Goal: Task Accomplishment & Management: Manage account settings

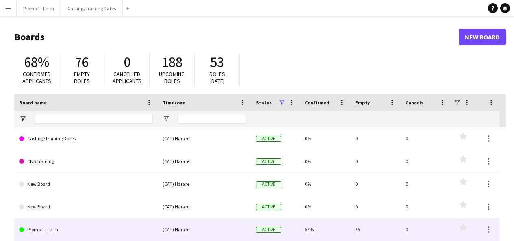
click at [52, 229] on link "Promo 1 - Faith" at bounding box center [86, 229] width 134 height 23
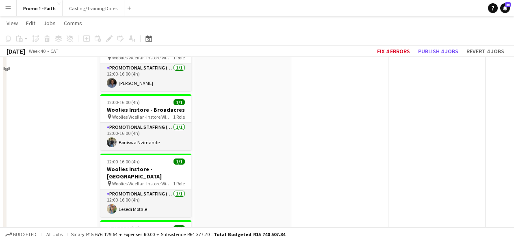
scroll to position [677, 0]
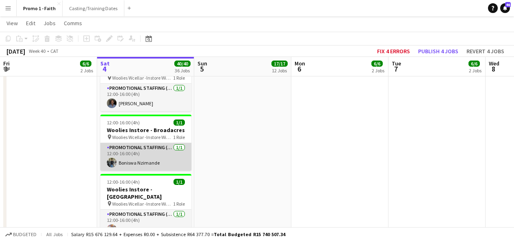
click at [150, 147] on app-card-role "Promotional Staffing (Brand Ambassadors) [DATE] 12:00-16:00 (4h) [PERSON_NAME]" at bounding box center [145, 157] width 91 height 28
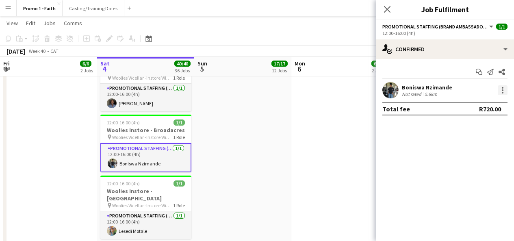
click at [503, 91] on div at bounding box center [502, 90] width 10 height 10
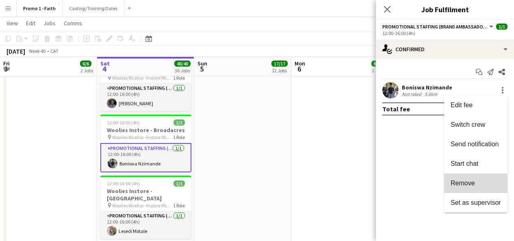
click at [475, 177] on button "Remove" at bounding box center [475, 182] width 63 height 19
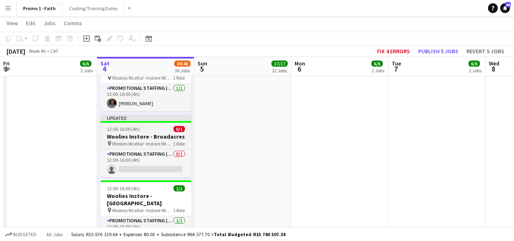
click at [169, 114] on div "Updated" at bounding box center [145, 117] width 91 height 6
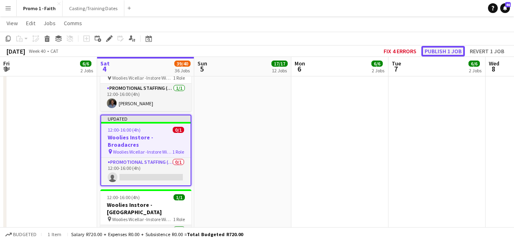
click at [436, 52] on button "Publish 1 job" at bounding box center [442, 51] width 43 height 11
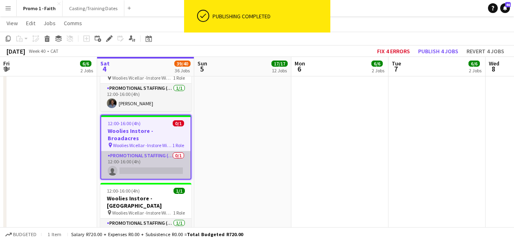
click at [148, 151] on app-card-role "Promotional Staffing (Brand Ambassadors) 0/1 12:00-16:00 (4h) single-neutral-ac…" at bounding box center [145, 165] width 89 height 28
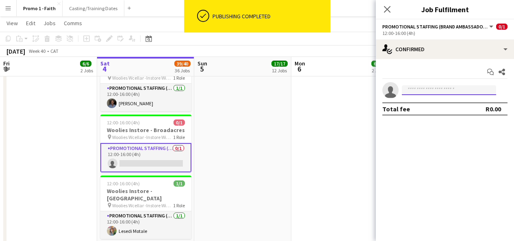
click at [445, 93] on input at bounding box center [448, 90] width 94 height 10
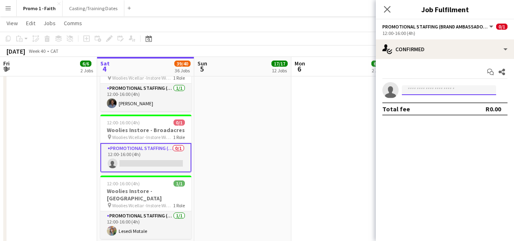
click at [433, 93] on input at bounding box center [448, 90] width 94 height 10
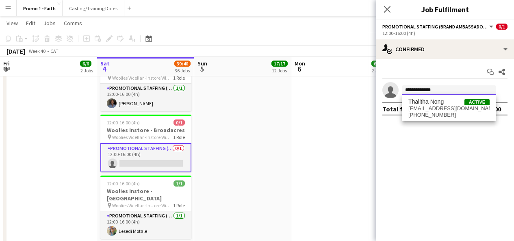
type input "**********"
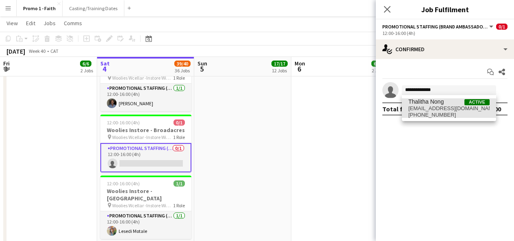
click at [435, 109] on span "[EMAIL_ADDRESS][DOMAIN_NAME]" at bounding box center [448, 108] width 81 height 6
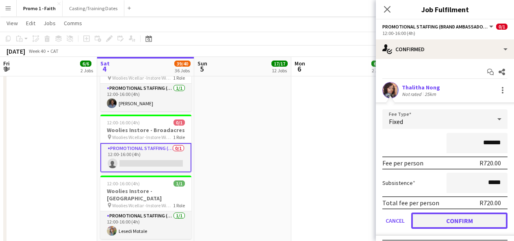
click at [447, 221] on button "Confirm" at bounding box center [459, 220] width 96 height 16
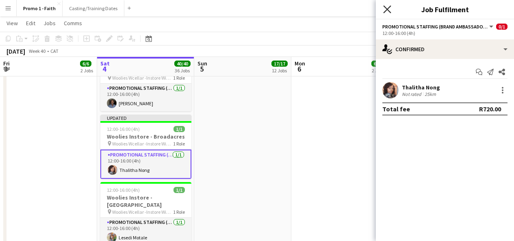
click at [389, 8] on icon "Close pop-in" at bounding box center [387, 9] width 8 height 8
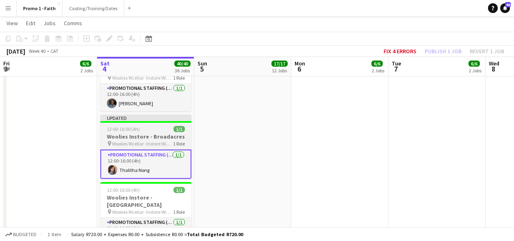
click at [179, 114] on div "Updated" at bounding box center [145, 117] width 91 height 6
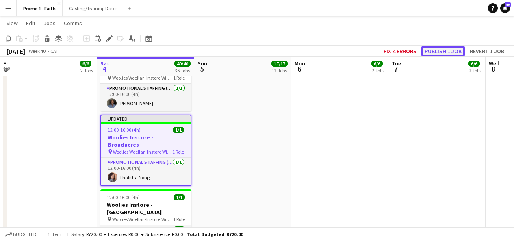
click at [440, 56] on button "Publish 1 job" at bounding box center [442, 51] width 43 height 11
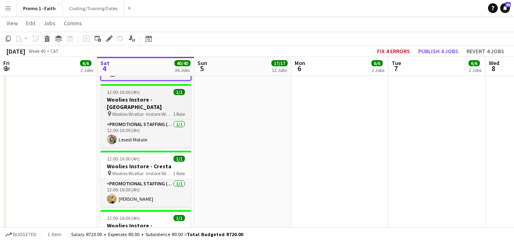
scroll to position [775, 0]
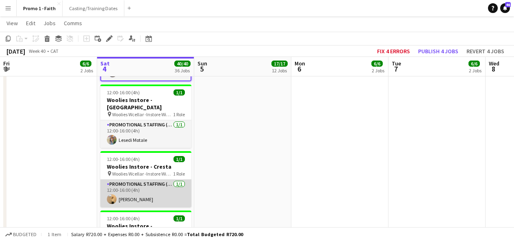
click at [132, 179] on app-card-role "Promotional Staffing (Brand Ambassadors) [DATE] 12:00-16:00 (4h) [PERSON_NAME]" at bounding box center [145, 193] width 91 height 28
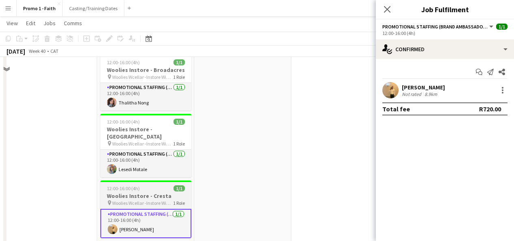
scroll to position [707, 0]
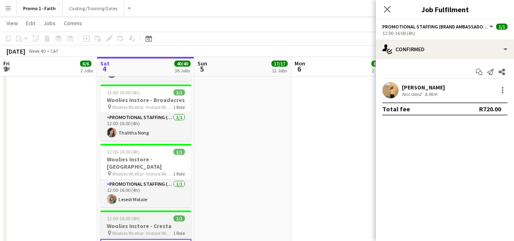
click at [132, 179] on app-card-role "Promotional Staffing (Brand Ambassadors) [DATE] 12:00-16:00 (4h) Lesedi Motale" at bounding box center [145, 193] width 91 height 28
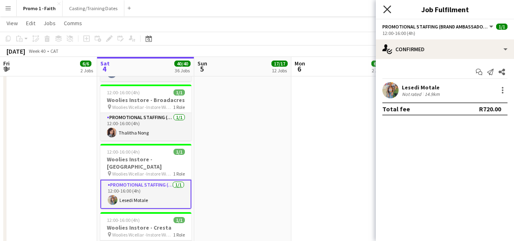
click at [385, 11] on icon at bounding box center [387, 9] width 8 height 8
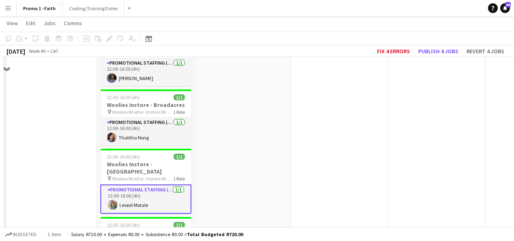
scroll to position [675, 0]
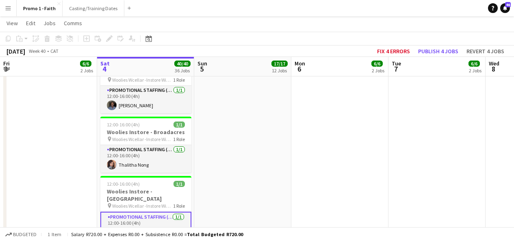
click at [9, 9] on app-icon "Menu" at bounding box center [8, 8] width 6 height 6
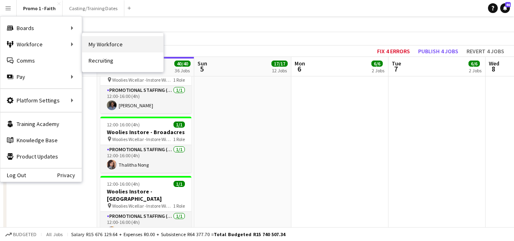
click at [98, 43] on link "My Workforce" at bounding box center [122, 44] width 81 height 16
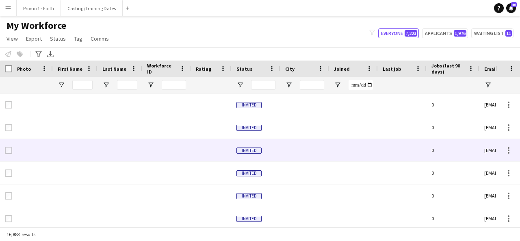
type input "********"
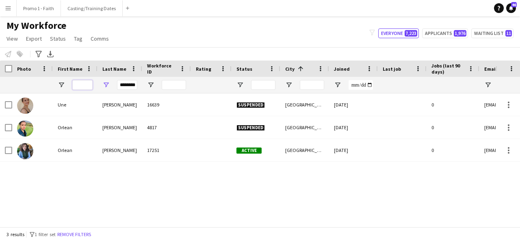
click at [89, 82] on input "First Name Filter Input" at bounding box center [82, 85] width 20 height 10
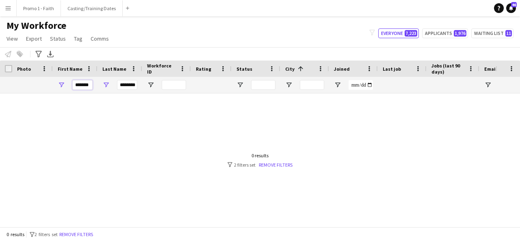
type input "*******"
drag, startPoint x: 119, startPoint y: 85, endPoint x: 155, endPoint y: 90, distance: 36.4
click at [155, 90] on div "******* ********" at bounding box center [440, 85] width 880 height 16
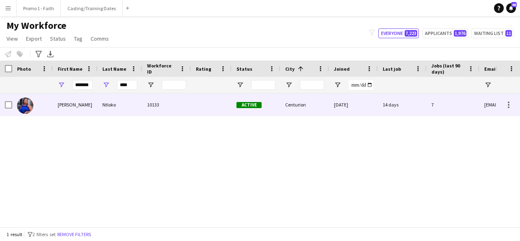
click at [126, 111] on div "Ntloko" at bounding box center [119, 104] width 45 height 22
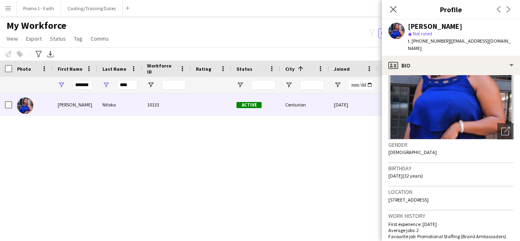
scroll to position [106, 0]
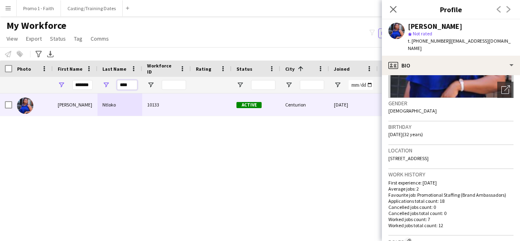
click at [130, 84] on input "****" at bounding box center [127, 85] width 20 height 10
type input "*"
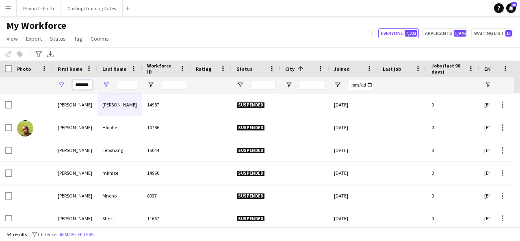
drag, startPoint x: 75, startPoint y: 82, endPoint x: 104, endPoint y: 85, distance: 29.0
click at [104, 85] on div "*******" at bounding box center [440, 85] width 880 height 16
click at [11, 8] on app-icon "Menu" at bounding box center [8, 8] width 6 height 6
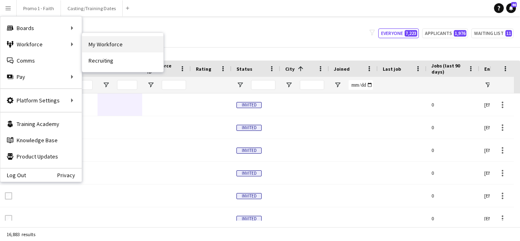
click at [95, 44] on link "My Workforce" at bounding box center [122, 44] width 81 height 16
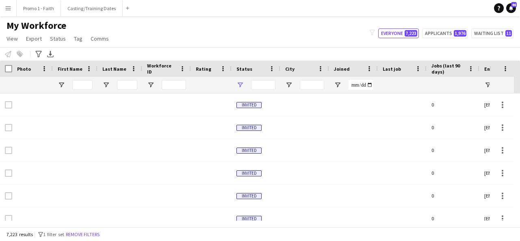
type input "**********"
click at [85, 81] on input "First Name Filter Input" at bounding box center [82, 85] width 20 height 10
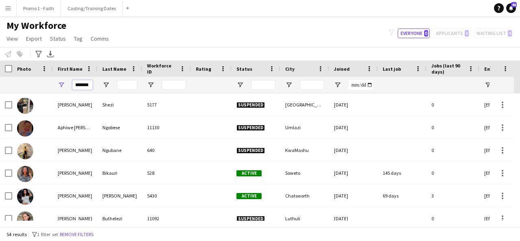
type input "*******"
click at [134, 82] on input "Last Name Filter Input" at bounding box center [127, 85] width 20 height 10
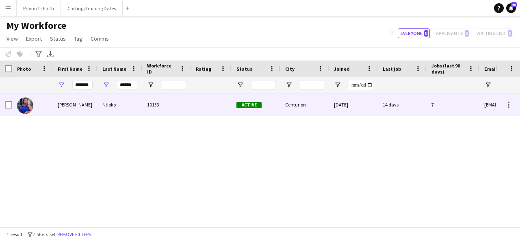
click at [125, 106] on div "Ntloko" at bounding box center [119, 104] width 45 height 22
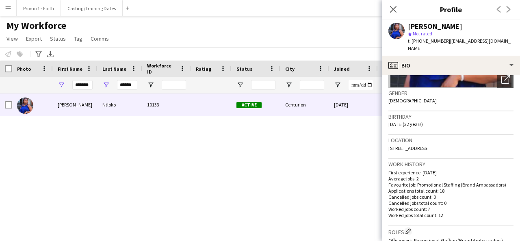
scroll to position [116, 0]
drag, startPoint x: 388, startPoint y: 140, endPoint x: 477, endPoint y: 142, distance: 88.9
click at [477, 142] on app-crew-profile-bio "Open photos pop-in Gender [DEMOGRAPHIC_DATA] Birthday [DEMOGRAPHIC_DATA] (32 ye…" at bounding box center [451, 158] width 138 height 166
copy span "[STREET_ADDRESS]"
click at [318, 173] on div "[PERSON_NAME] 10133 Active Centurion [DATE] 14 days 7 [EMAIL_ADDRESS][DOMAIN_NA…" at bounding box center [247, 156] width 495 height 127
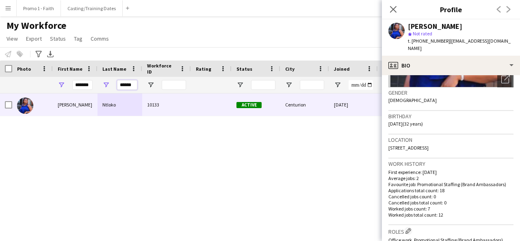
click at [134, 87] on input "******" at bounding box center [127, 85] width 20 height 10
type input "*"
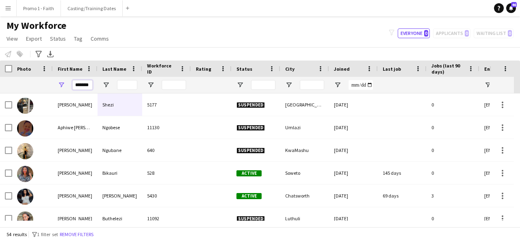
drag, startPoint x: 75, startPoint y: 87, endPoint x: 134, endPoint y: 86, distance: 59.7
click at [134, 86] on div "*******" at bounding box center [440, 85] width 880 height 16
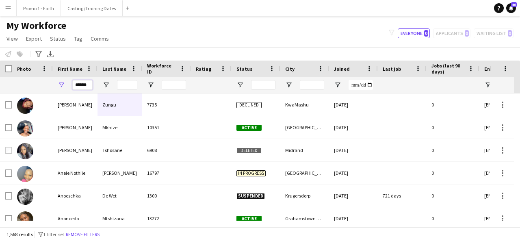
scroll to position [0, 0]
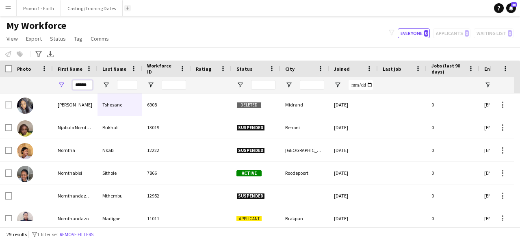
type input "******"
click at [10, 11] on button "Menu" at bounding box center [8, 8] width 16 height 16
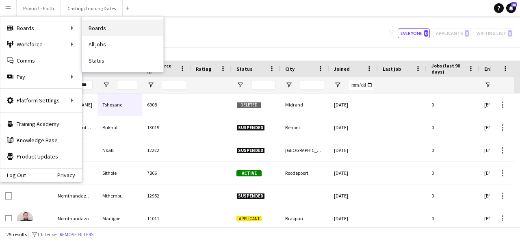
click at [94, 33] on link "Boards" at bounding box center [122, 28] width 81 height 16
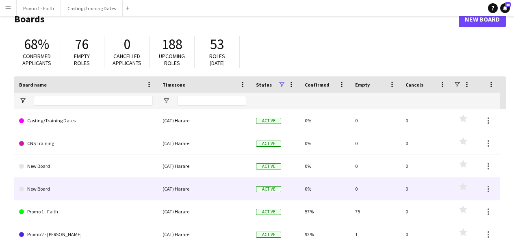
scroll to position [19, 0]
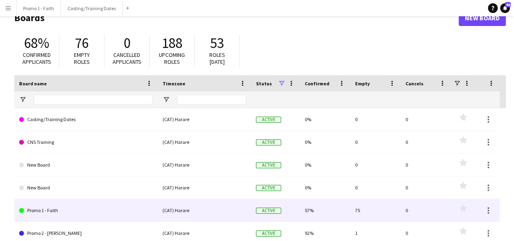
click at [56, 210] on link "Promo 1 - Faith" at bounding box center [86, 210] width 134 height 23
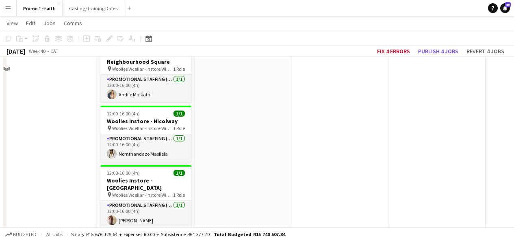
scroll to position [1337, 0]
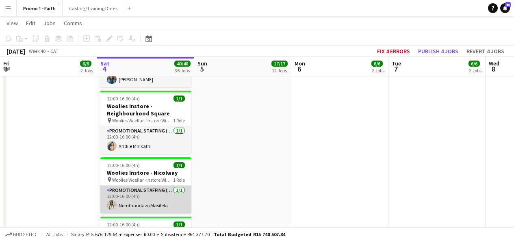
click at [159, 186] on app-card-role "Promotional Staffing (Brand Ambassadors) [DATE] 12:00-16:00 (4h) [PERSON_NAME]" at bounding box center [145, 200] width 91 height 28
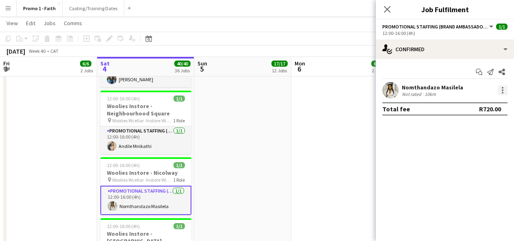
click at [502, 90] on div at bounding box center [502, 90] width 2 height 2
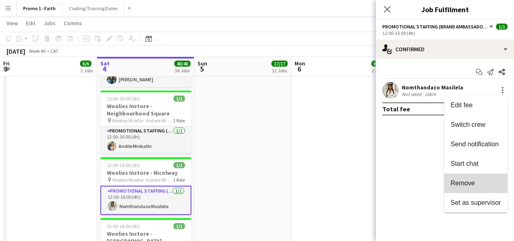
click at [463, 179] on span "Remove" at bounding box center [462, 182] width 24 height 7
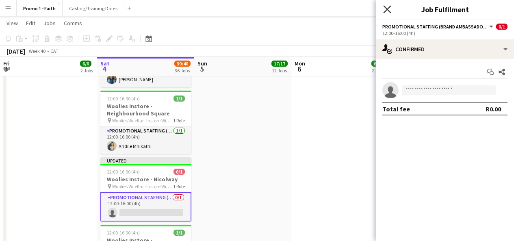
click at [389, 9] on icon "Close pop-in" at bounding box center [387, 9] width 8 height 8
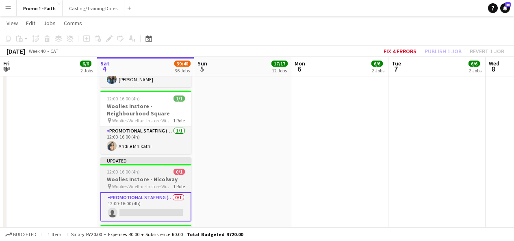
click at [134, 157] on div "Updated" at bounding box center [145, 160] width 91 height 6
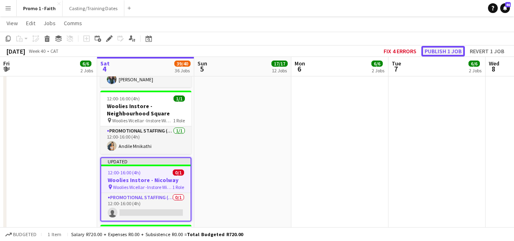
click at [452, 50] on button "Publish 1 job" at bounding box center [442, 51] width 43 height 11
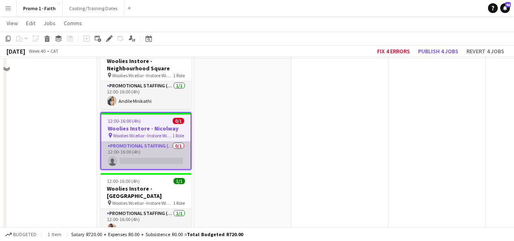
scroll to position [1383, 0]
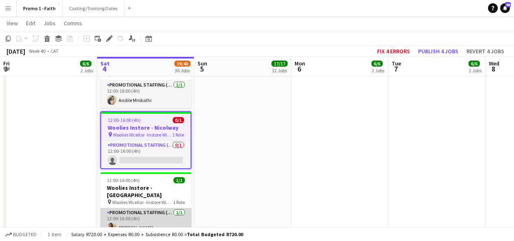
click at [145, 208] on app-card-role "Promotional Staffing (Brand Ambassadors) [DATE] 12:00-16:00 (4h) [PERSON_NAME]" at bounding box center [145, 222] width 91 height 28
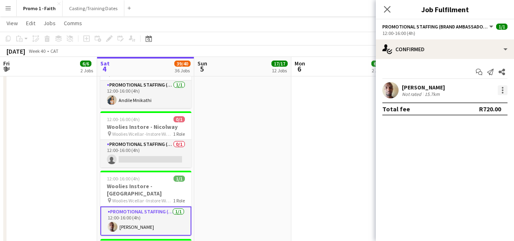
click at [503, 88] on div at bounding box center [502, 90] width 10 height 10
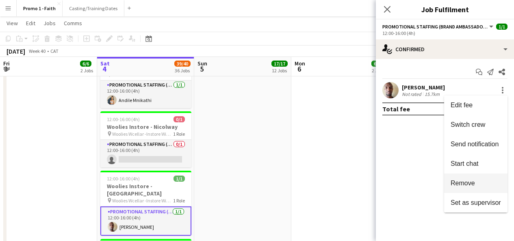
click at [474, 185] on span "Remove" at bounding box center [462, 182] width 24 height 7
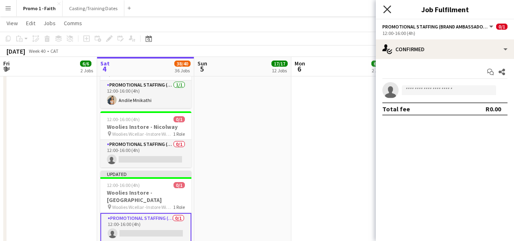
click at [388, 9] on icon at bounding box center [387, 9] width 8 height 8
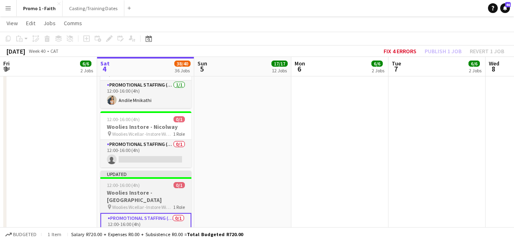
click at [152, 170] on div "Updated" at bounding box center [145, 173] width 91 height 6
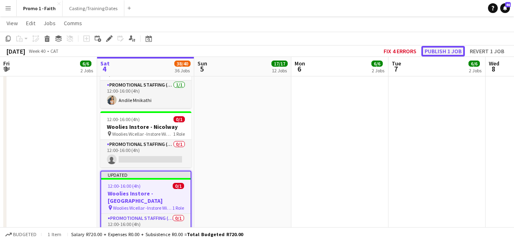
click at [451, 50] on button "Publish 1 job" at bounding box center [442, 51] width 43 height 11
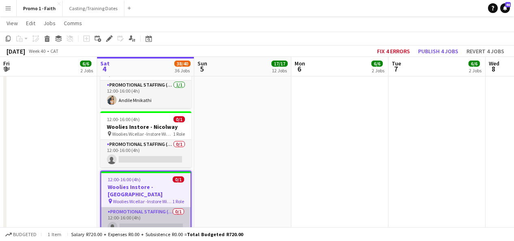
click at [166, 207] on app-card-role "Promotional Staffing (Brand Ambassadors) 0/1 12:00-16:00 (4h) single-neutral-ac…" at bounding box center [145, 221] width 89 height 28
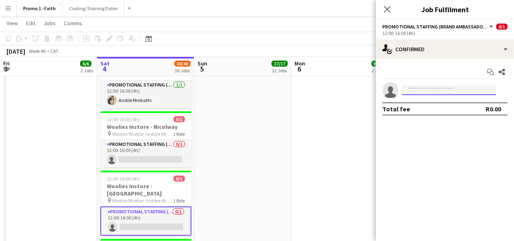
click at [413, 91] on input at bounding box center [448, 90] width 94 height 10
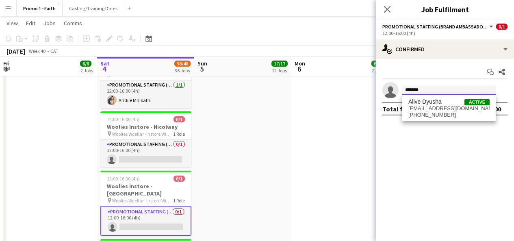
type input "*******"
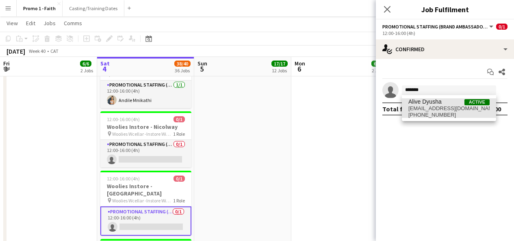
click at [432, 108] on span "[EMAIL_ADDRESS][DOMAIN_NAME]" at bounding box center [448, 108] width 81 height 6
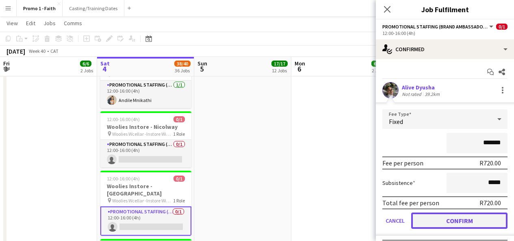
click at [451, 218] on button "Confirm" at bounding box center [459, 220] width 96 height 16
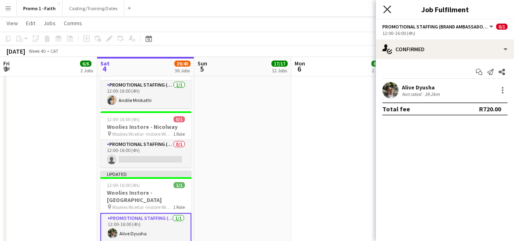
click at [386, 9] on icon "Close pop-in" at bounding box center [387, 9] width 8 height 8
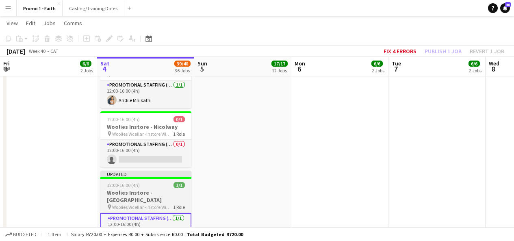
click at [136, 170] on div "Updated" at bounding box center [145, 173] width 91 height 6
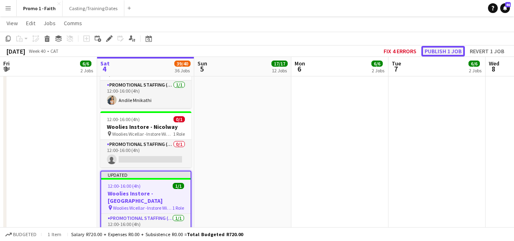
click at [428, 52] on button "Publish 1 job" at bounding box center [442, 51] width 43 height 11
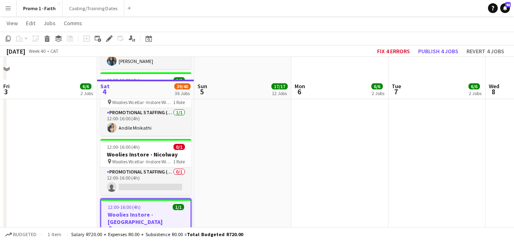
scroll to position [1385, 0]
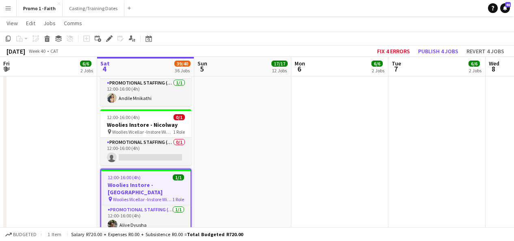
click at [9, 9] on app-icon "Menu" at bounding box center [8, 8] width 6 height 6
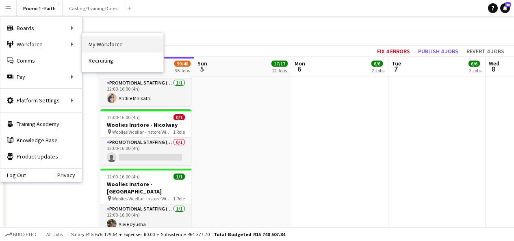
click at [102, 51] on link "My Workforce" at bounding box center [122, 44] width 81 height 16
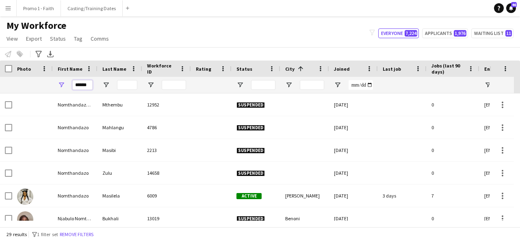
scroll to position [0, 0]
drag, startPoint x: 75, startPoint y: 84, endPoint x: 161, endPoint y: 89, distance: 85.8
click at [161, 89] on div "******" at bounding box center [440, 85] width 880 height 16
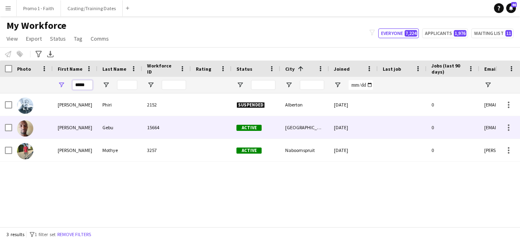
type input "*****"
click at [131, 135] on div "Gebu" at bounding box center [119, 127] width 45 height 22
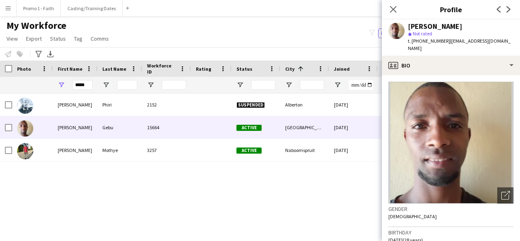
scroll to position [357, 0]
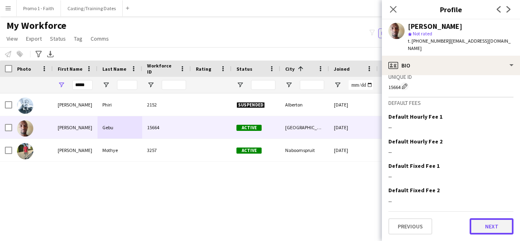
click at [479, 224] on button "Next" at bounding box center [491, 226] width 44 height 16
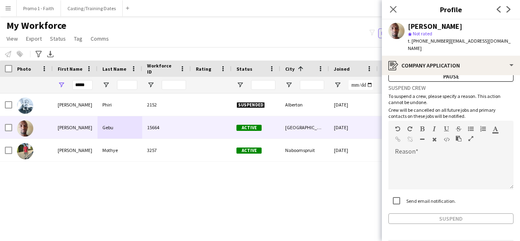
scroll to position [51, 0]
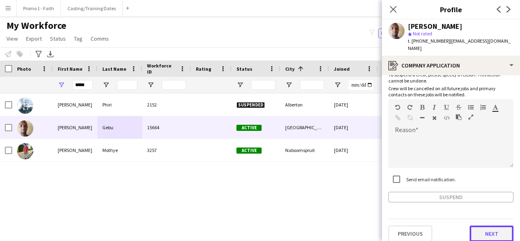
click at [479, 225] on button "Next" at bounding box center [491, 233] width 44 height 16
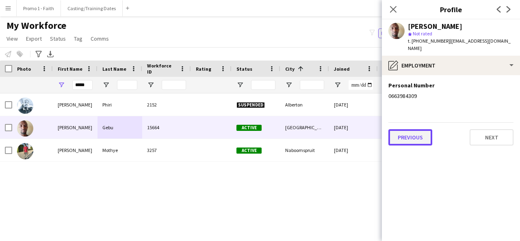
click at [410, 131] on button "Previous" at bounding box center [410, 137] width 44 height 16
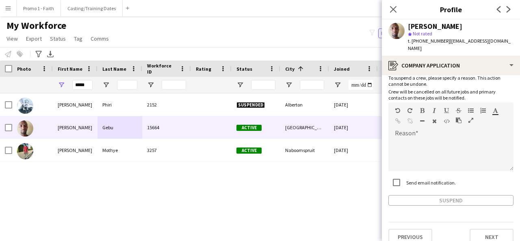
scroll to position [0, 0]
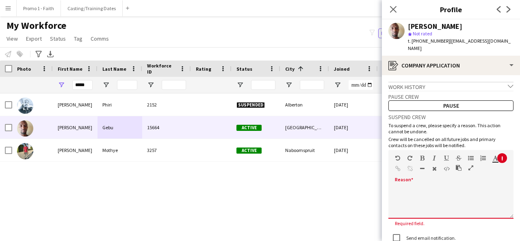
click at [425, 155] on div at bounding box center [443, 160] width 49 height 10
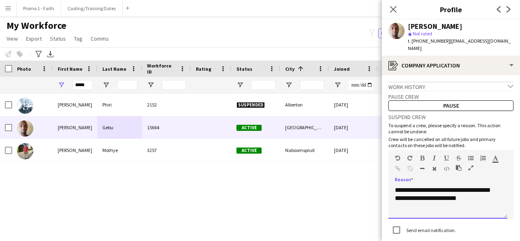
click at [456, 192] on div "**********" at bounding box center [447, 202] width 119 height 32
click at [475, 196] on div "**********" at bounding box center [447, 202] width 119 height 32
click at [466, 192] on div "**********" at bounding box center [447, 202] width 119 height 32
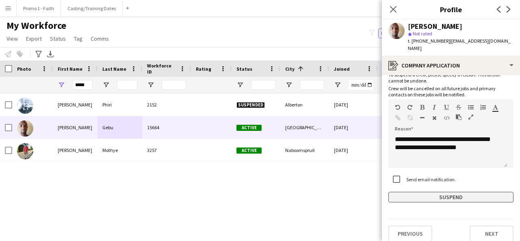
click at [453, 192] on button "Suspend" at bounding box center [450, 197] width 125 height 11
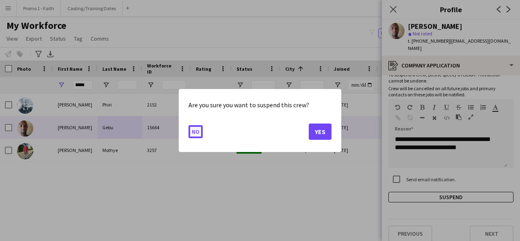
click at [198, 129] on button "No" at bounding box center [195, 131] width 14 height 13
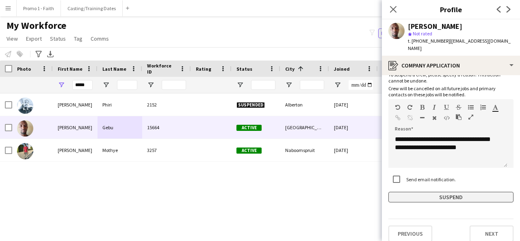
click at [454, 192] on button "Suspend" at bounding box center [450, 197] width 125 height 11
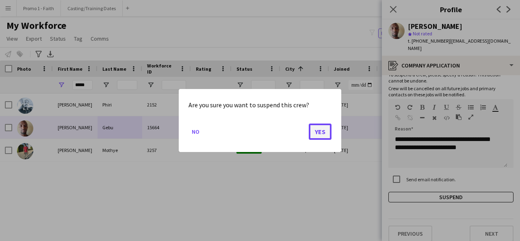
click at [314, 132] on button "Yes" at bounding box center [320, 131] width 23 height 16
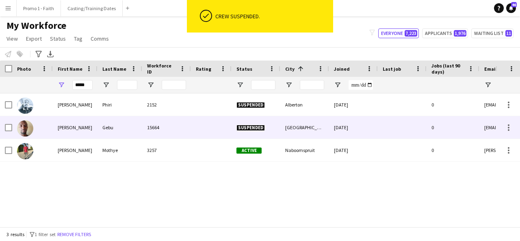
click at [114, 132] on div "Gebu" at bounding box center [119, 127] width 45 height 22
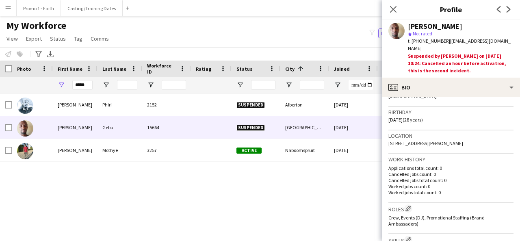
scroll to position [0, 0]
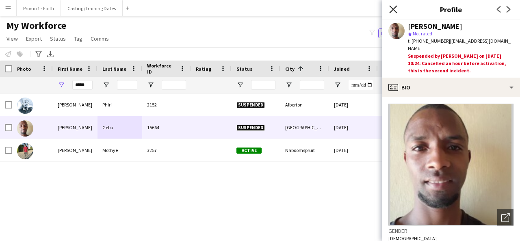
click at [393, 10] on icon at bounding box center [393, 9] width 8 height 8
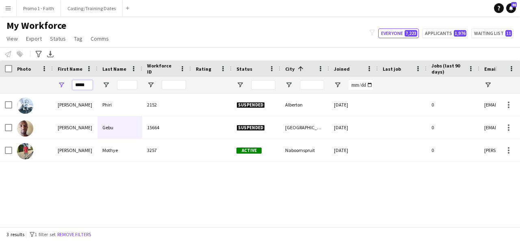
drag, startPoint x: 88, startPoint y: 83, endPoint x: 72, endPoint y: 82, distance: 15.8
click at [72, 82] on input "*****" at bounding box center [82, 85] width 20 height 10
